Goal: Task Accomplishment & Management: Manage account settings

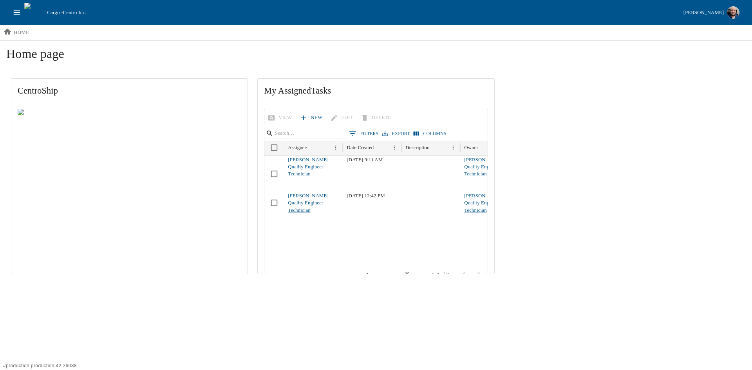
click at [16, 12] on icon "open drawer" at bounding box center [17, 12] width 9 height 9
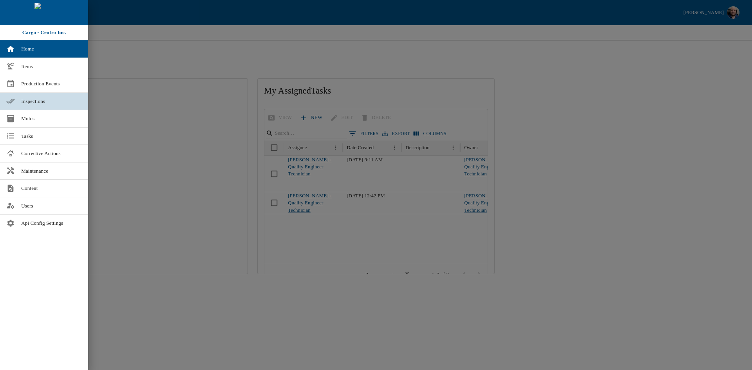
click at [22, 99] on span "Inspections" at bounding box center [51, 102] width 61 height 8
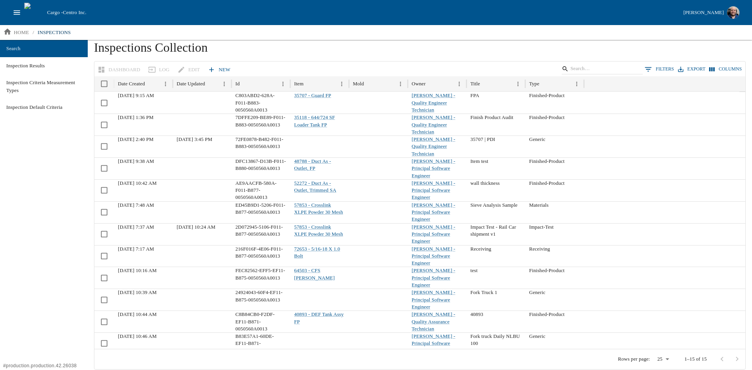
click at [215, 67] on link "New" at bounding box center [219, 70] width 27 height 14
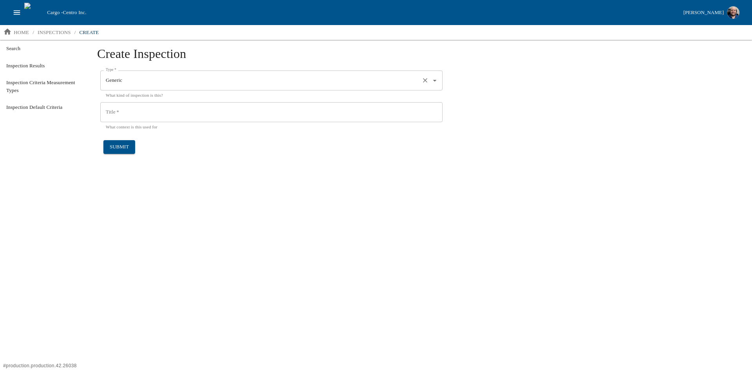
click at [174, 84] on input "Generic" at bounding box center [260, 80] width 313 height 13
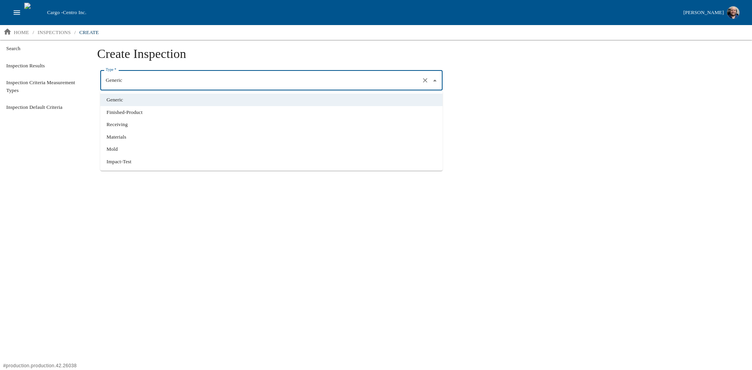
click at [159, 115] on li "Finished-Product" at bounding box center [271, 112] width 342 height 13
type input "Finished-Product"
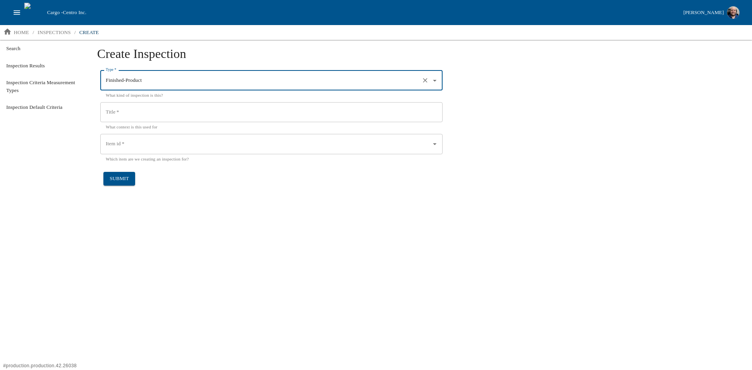
click at [170, 146] on input "Item id   *" at bounding box center [266, 143] width 324 height 13
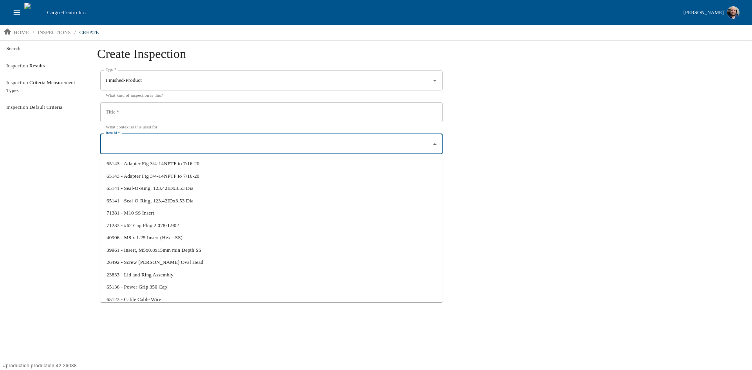
click at [37, 172] on div "Search Inspection Results Inspection Criteria Measurement Types Inspection Defa…" at bounding box center [44, 205] width 88 height 330
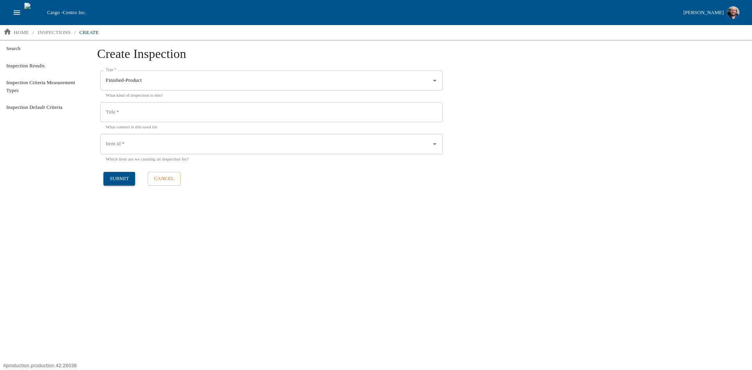
click at [160, 144] on input "Item id   *" at bounding box center [266, 143] width 324 height 13
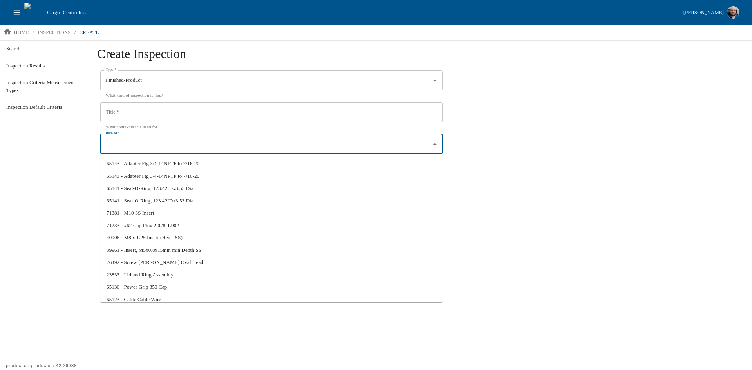
click at [62, 217] on div "Search Inspection Results Inspection Criteria Measurement Types Inspection Defa…" at bounding box center [44, 205] width 88 height 330
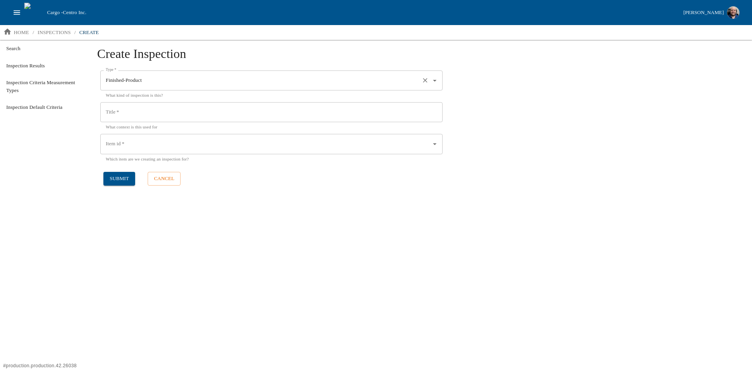
click at [189, 87] on div "Finished-Product Type   *" at bounding box center [271, 81] width 342 height 20
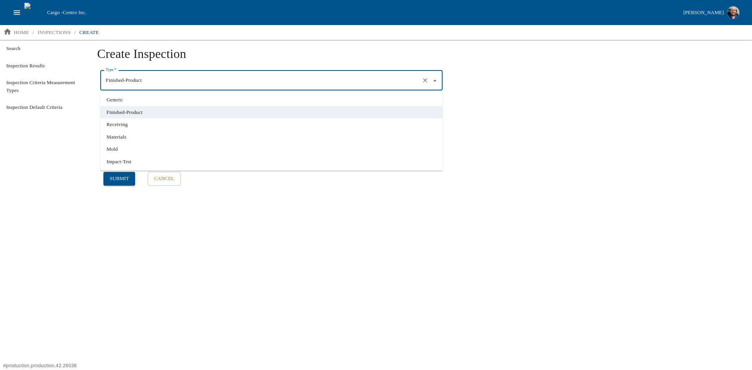
drag, startPoint x: 168, startPoint y: 266, endPoint x: 87, endPoint y: 163, distance: 130.6
click at [168, 266] on div "Create Inspection Type   * Finished-Product Type   * What kind of inspection is…" at bounding box center [420, 205] width 664 height 330
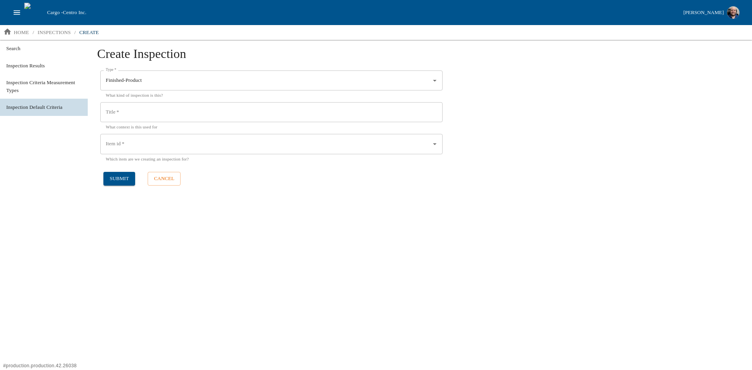
click at [47, 107] on span "Inspection Default Criteria" at bounding box center [43, 107] width 75 height 8
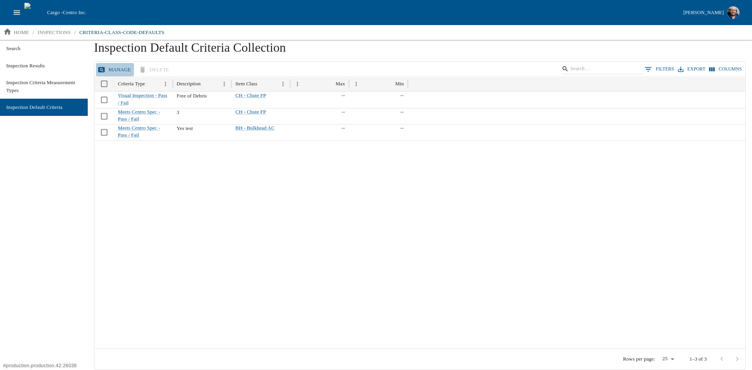
click at [113, 68] on button "Manage" at bounding box center [115, 70] width 38 height 14
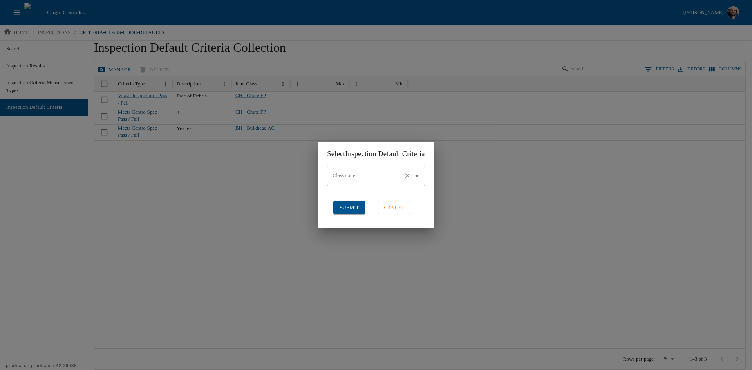
click at [420, 177] on icon "Open" at bounding box center [416, 176] width 9 height 9
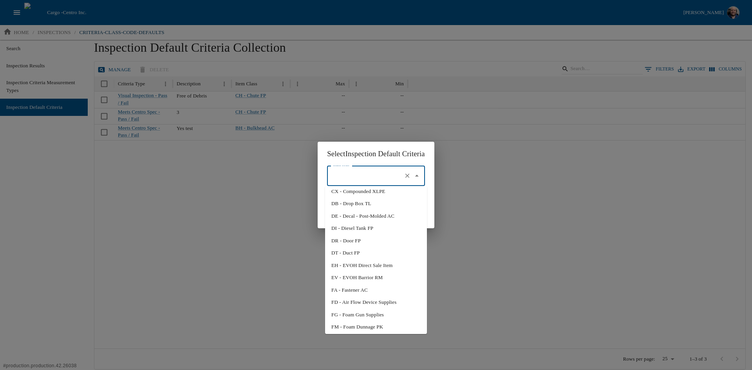
scroll to position [167, 0]
click at [205, 222] on div "Select Inspection Default Criteria Class code Class code ​ submit cancel" at bounding box center [376, 185] width 752 height 370
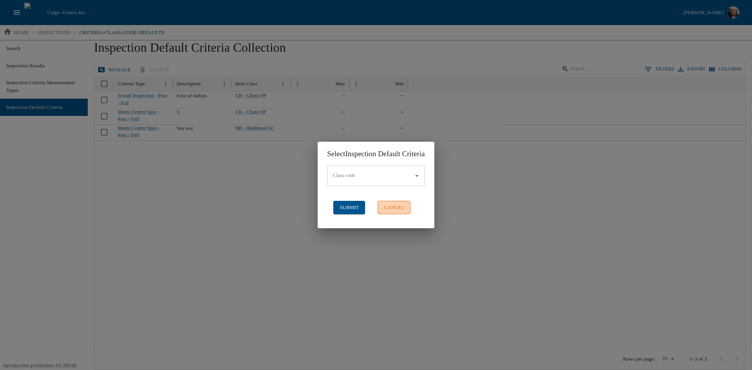
click at [388, 209] on button "cancel" at bounding box center [394, 208] width 33 height 14
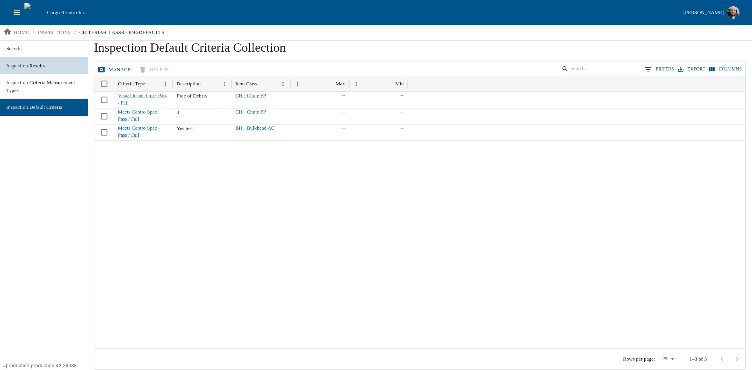
click at [31, 67] on span "Inspection Results" at bounding box center [43, 66] width 75 height 8
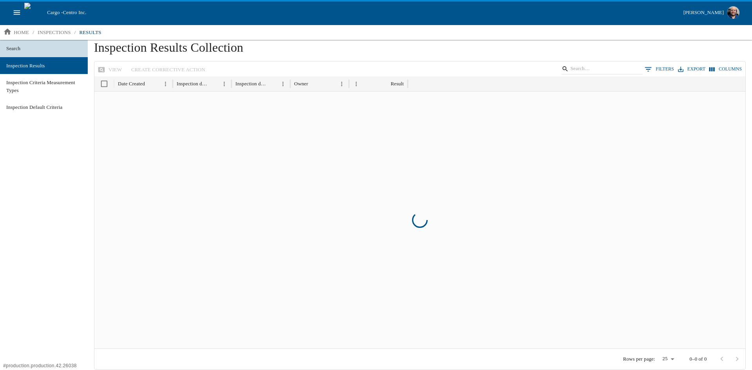
click at [15, 46] on span "Search" at bounding box center [43, 49] width 75 height 8
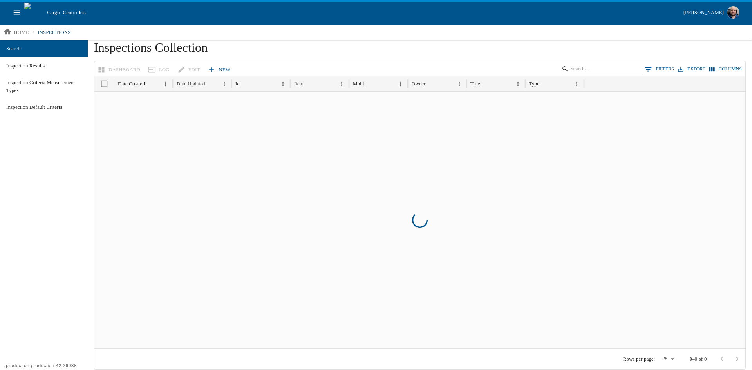
click at [212, 67] on link "New" at bounding box center [219, 70] width 27 height 14
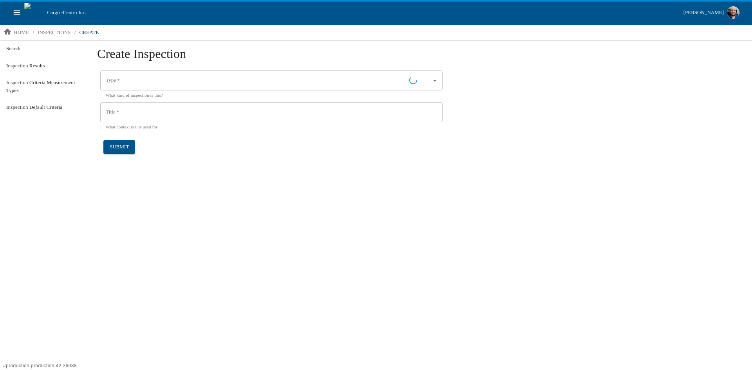
type input "Generic"
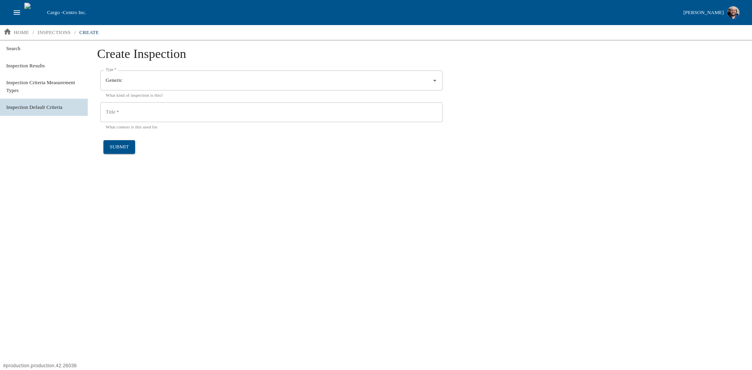
click at [61, 106] on span "Inspection Default Criteria" at bounding box center [43, 107] width 75 height 8
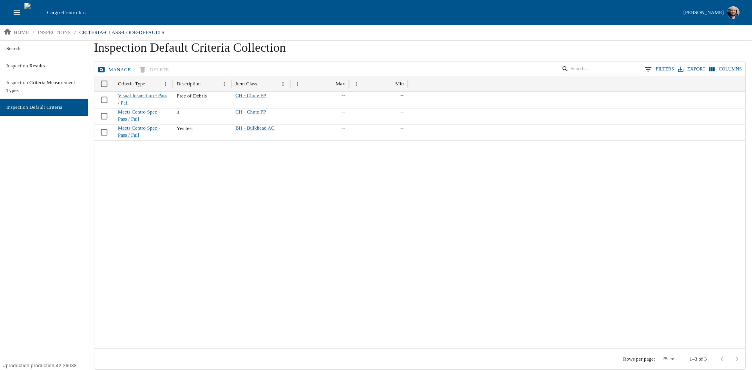
click at [118, 71] on button "Manage" at bounding box center [115, 70] width 38 height 14
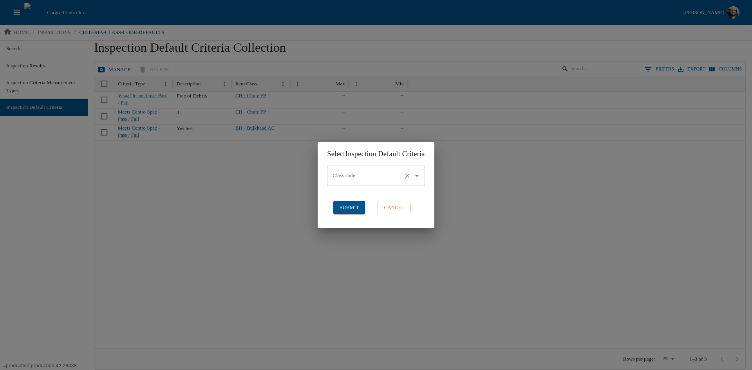
click at [354, 171] on input "Class code" at bounding box center [365, 175] width 69 height 13
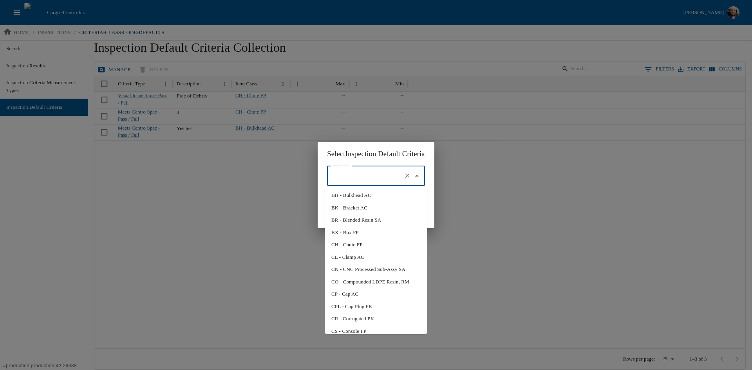
click at [353, 204] on li "BK - Bracket AC" at bounding box center [376, 208] width 102 height 13
type input "BK - Bracket AC"
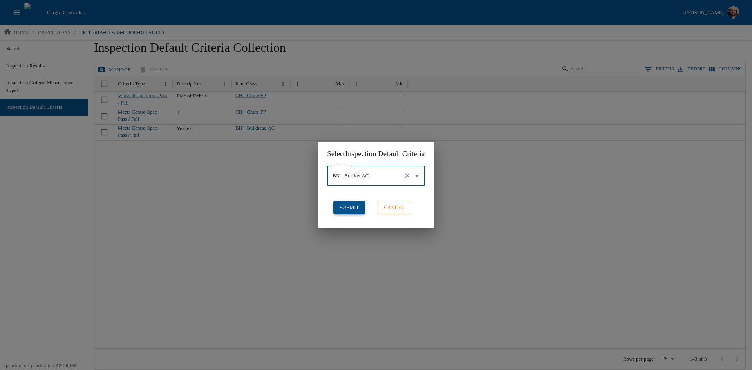
click at [346, 208] on button "submit" at bounding box center [349, 208] width 32 height 14
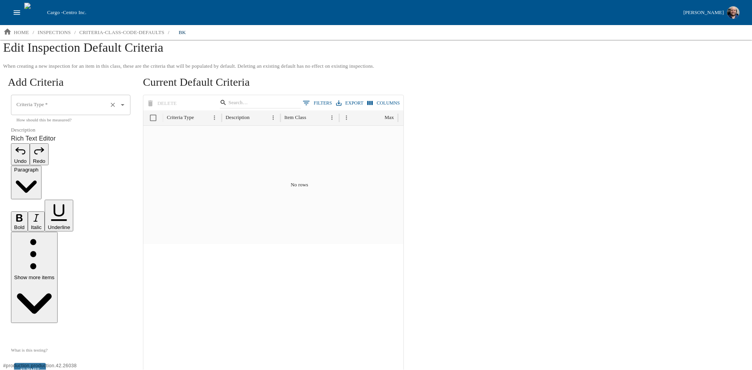
click at [52, 105] on input "Criteria Type   *" at bounding box center [59, 104] width 90 height 13
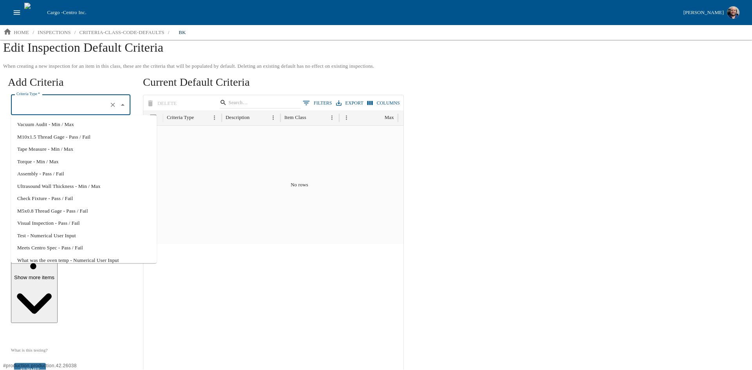
click at [39, 123] on li "Vacuum Audit - Min / Max" at bounding box center [84, 124] width 146 height 13
type input "Vacuum Audit - Min / Max"
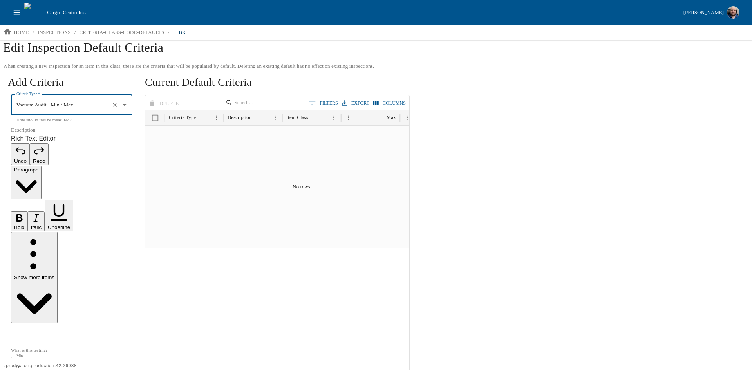
click at [42, 330] on p "Rich Text Editor. Editing area: main. Press Alt+0 for help." at bounding box center [71, 334] width 121 height 9
click at [52, 330] on p "Rich Text Editor. Editing area: main. Press Alt+0 for help." at bounding box center [73, 334] width 125 height 9
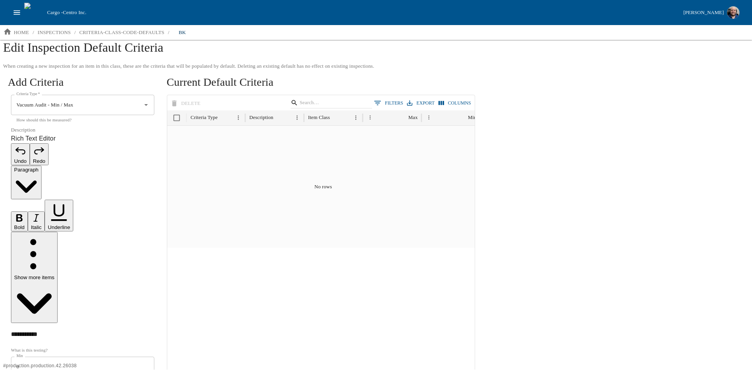
type input "2"
